Goal: Task Accomplishment & Management: Use online tool/utility

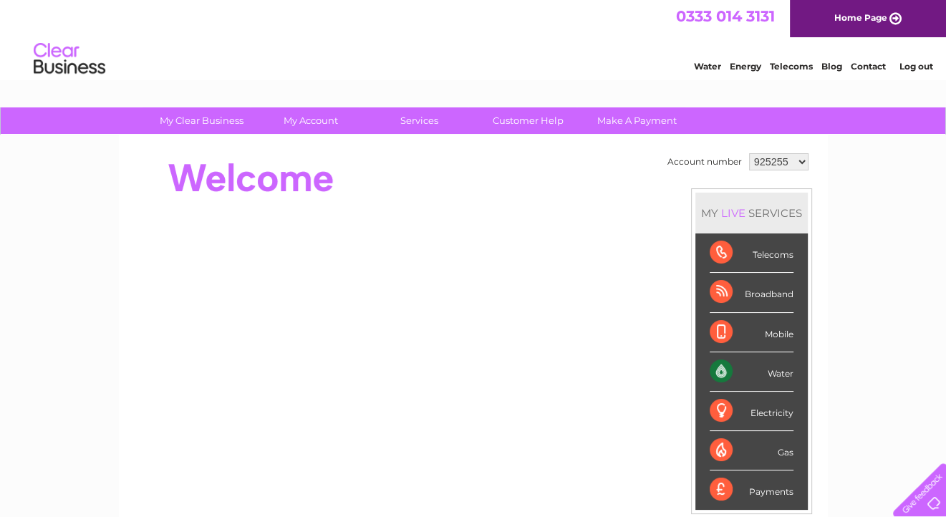
click at [804, 165] on select "925255 1080284" at bounding box center [778, 161] width 59 height 17
select select "1080284"
click at [749, 153] on select "925255 1080284" at bounding box center [778, 161] width 59 height 17
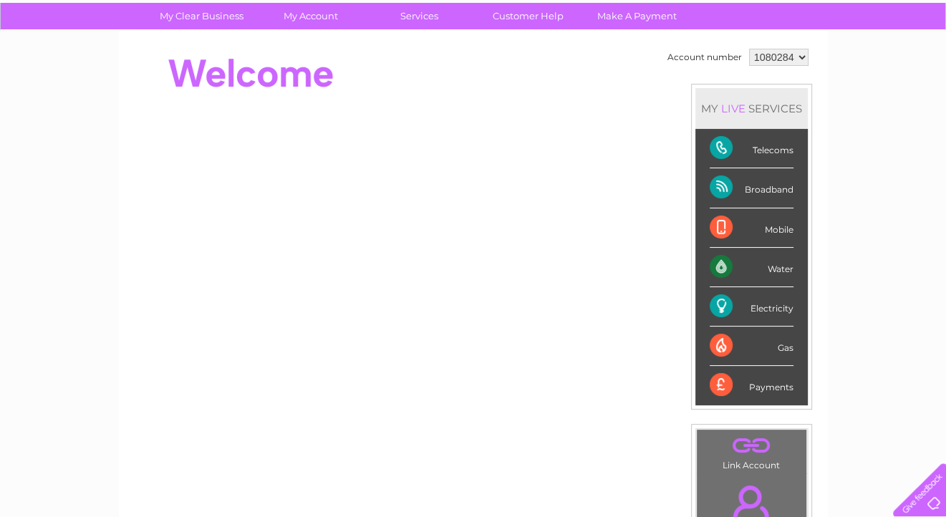
scroll to position [72, 0]
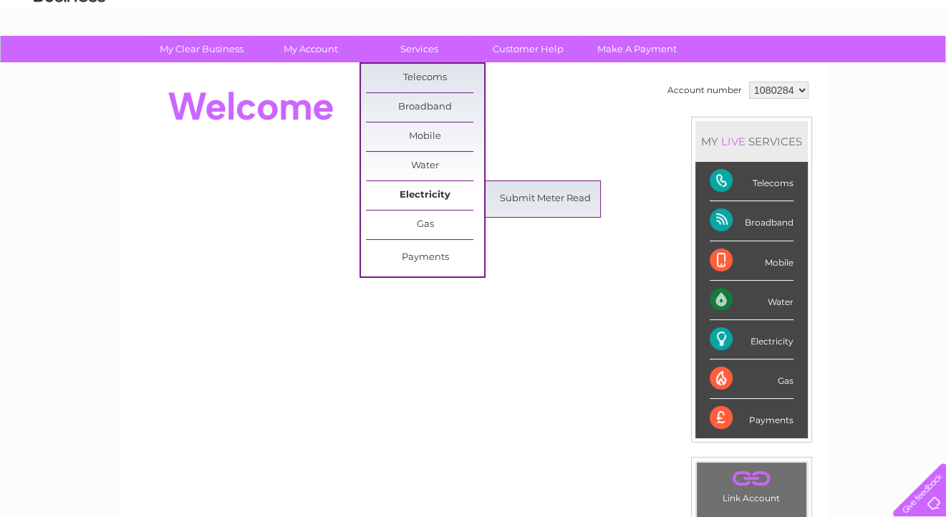
click at [418, 196] on link "Electricity" at bounding box center [425, 195] width 118 height 29
click at [534, 202] on link "Submit Meter Read" at bounding box center [545, 199] width 118 height 29
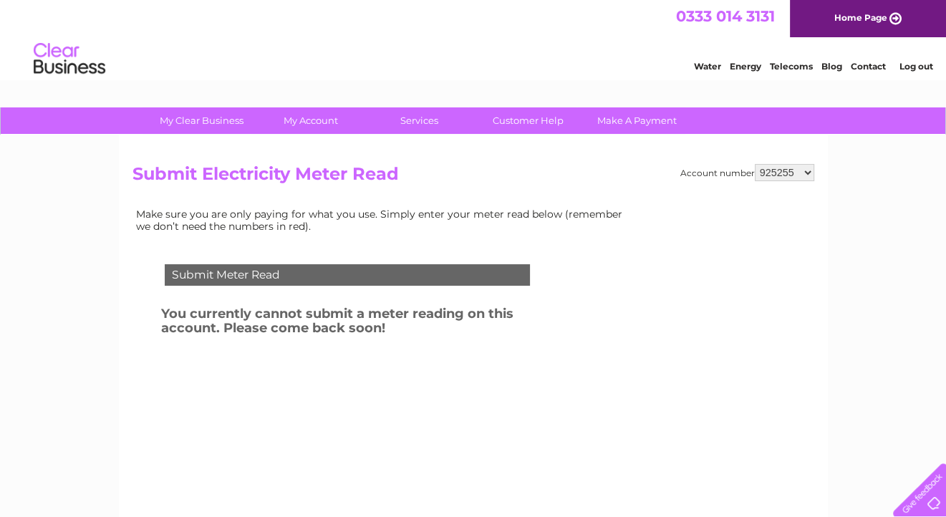
click at [811, 173] on select "925255 1080284" at bounding box center [784, 172] width 59 height 17
select select "1080284"
click at [755, 164] on select "925255 1080284" at bounding box center [784, 172] width 59 height 17
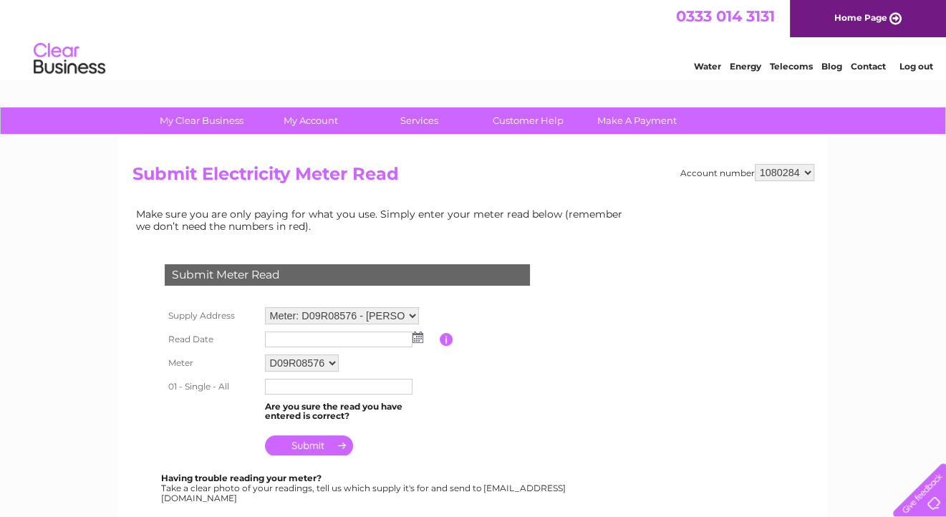
click at [415, 336] on img at bounding box center [417, 336] width 11 height 11
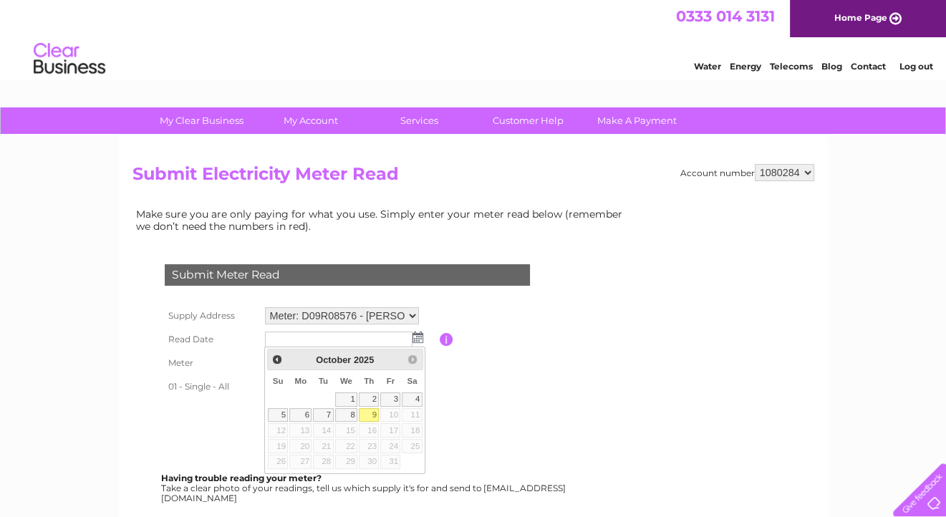
click at [372, 411] on link "9" at bounding box center [369, 415] width 20 height 14
type input "2025/10/09"
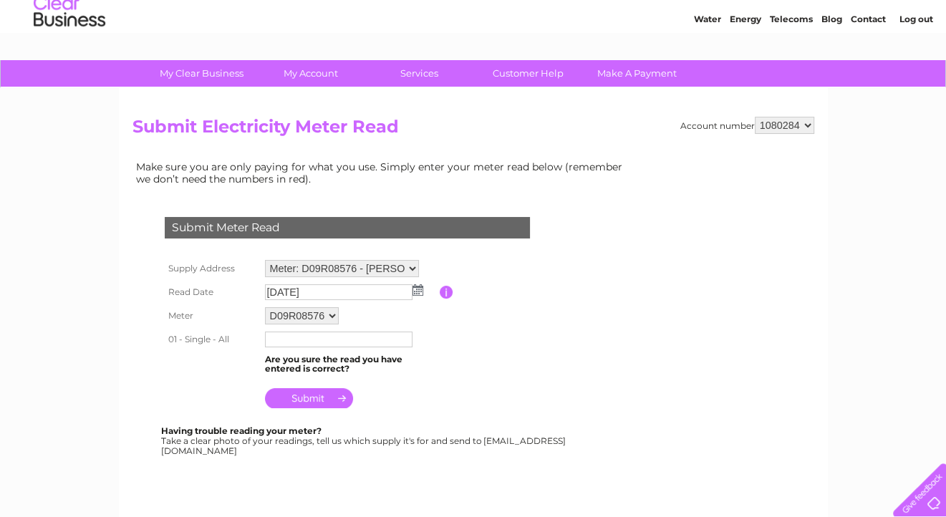
scroll to position [72, 0]
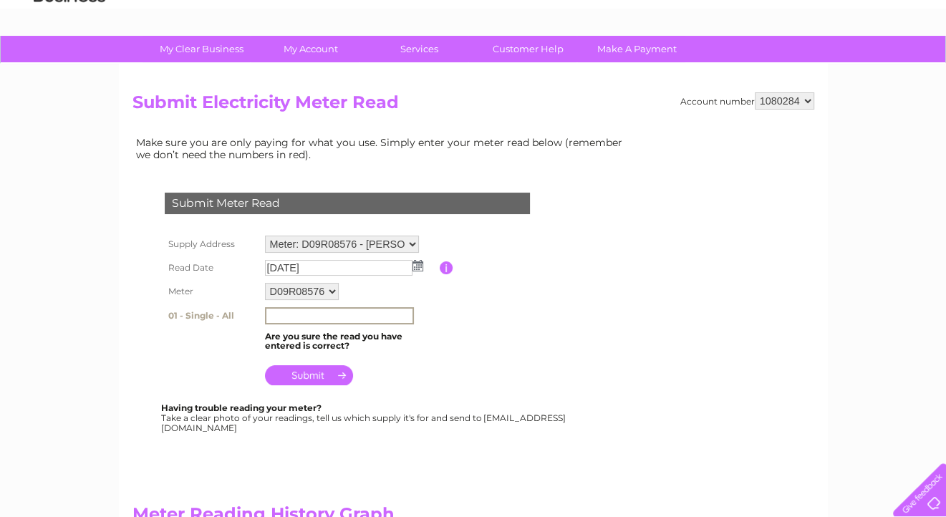
click at [288, 311] on input "text" at bounding box center [339, 315] width 149 height 17
type input "18665"
click at [304, 378] on input "submit" at bounding box center [309, 374] width 88 height 20
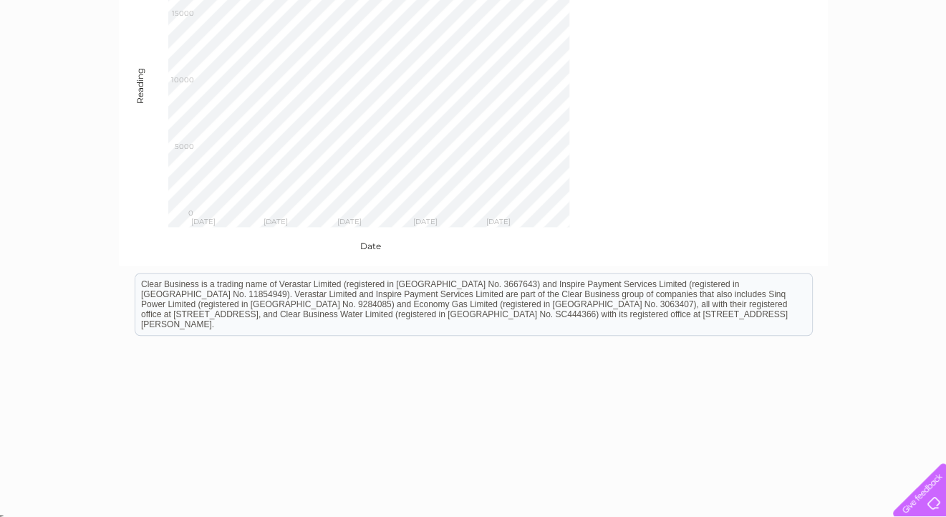
scroll to position [737, 0]
